Goal: Find specific page/section: Find specific page/section

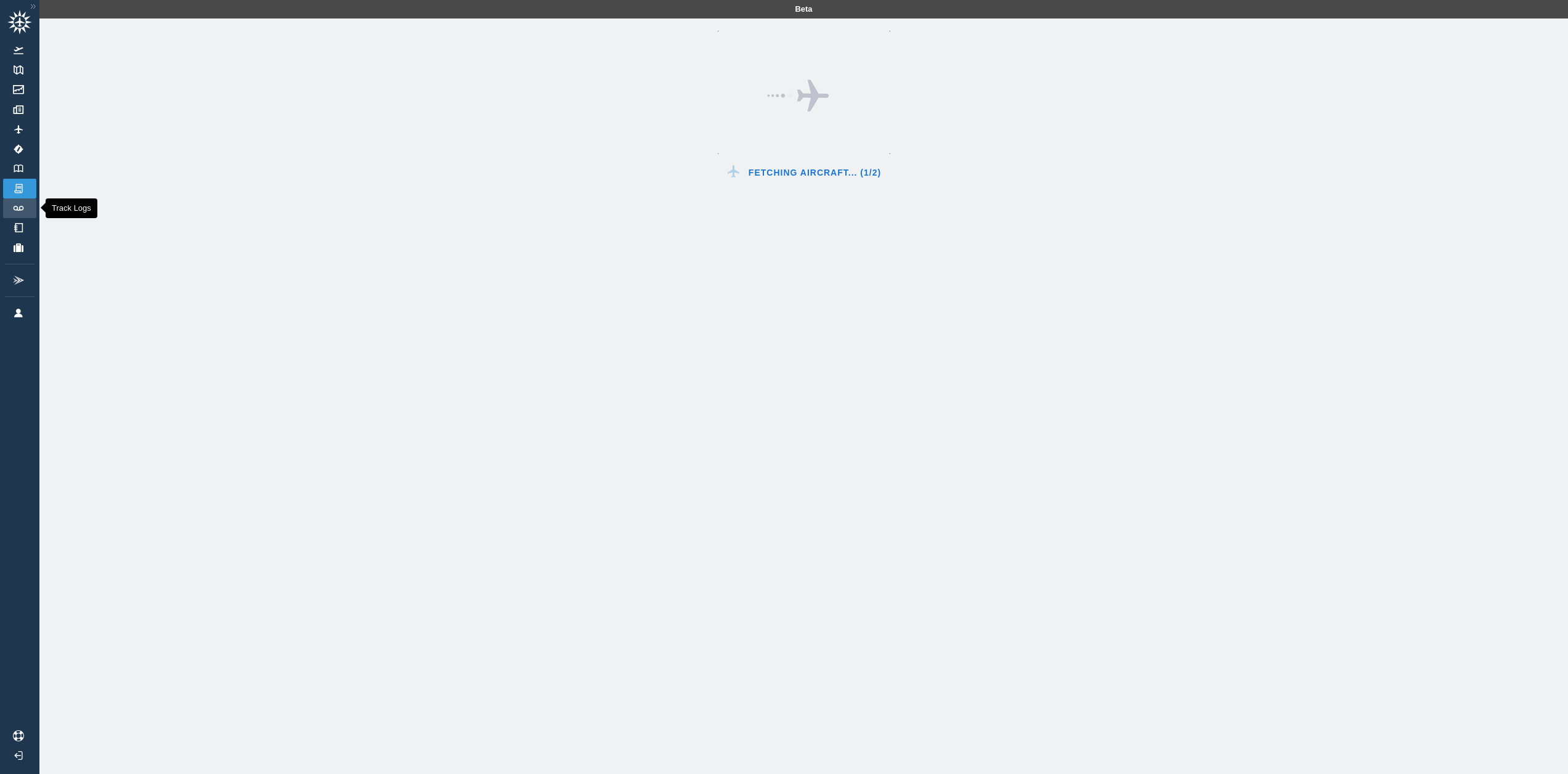
click at [25, 202] on link "Track Logs" at bounding box center [20, 208] width 33 height 20
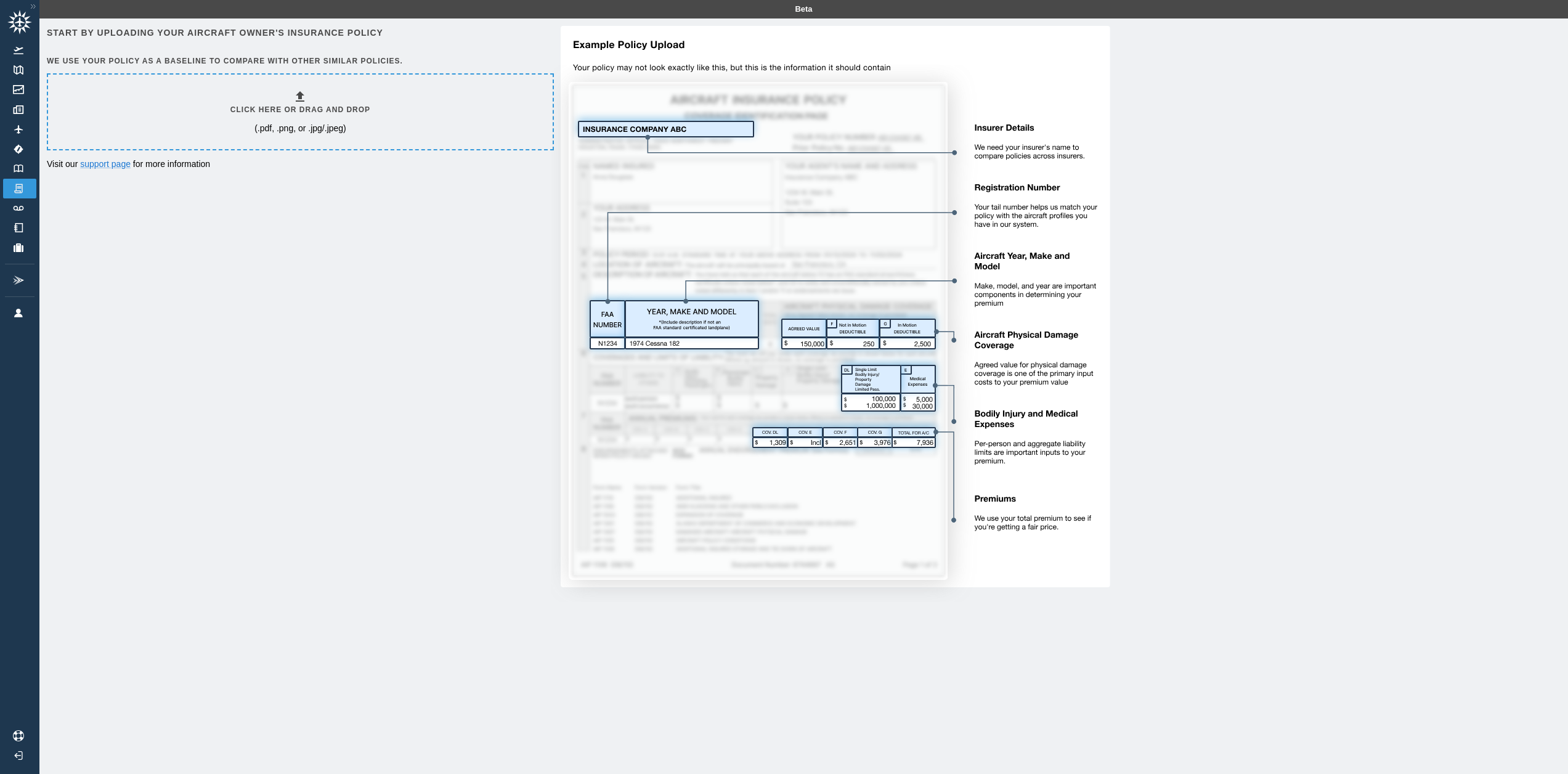
click at [46, 162] on div "Start by uploading your aircraft owner's insurance policy We use your policy as…" at bounding box center [804, 405] width 1528 height 774
click at [29, 164] on link "Logbook" at bounding box center [20, 168] width 33 height 20
